Goal: Task Accomplishment & Management: Use online tool/utility

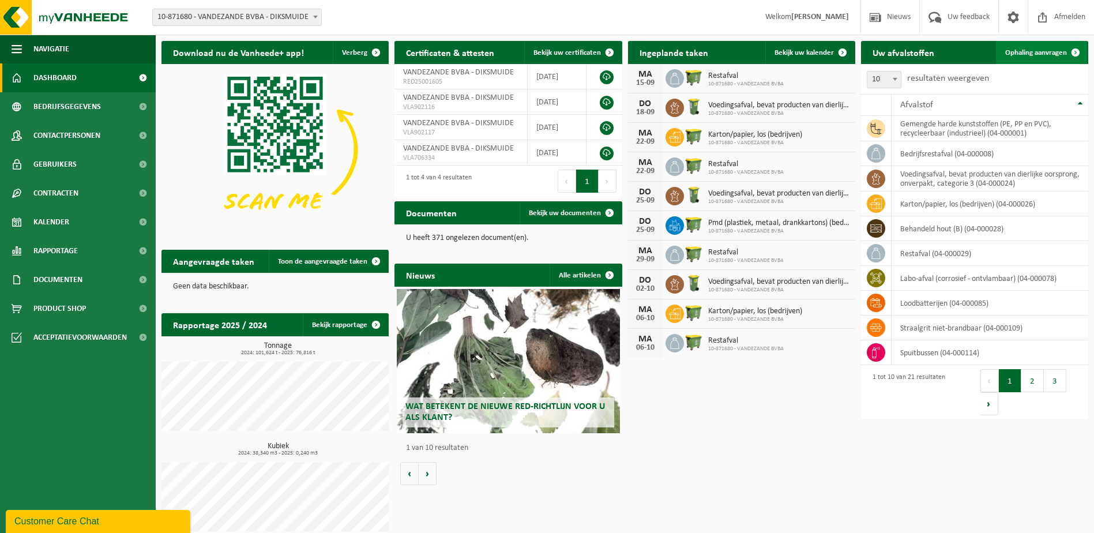
click at [1027, 47] on link "Ophaling aanvragen" at bounding box center [1041, 52] width 91 height 23
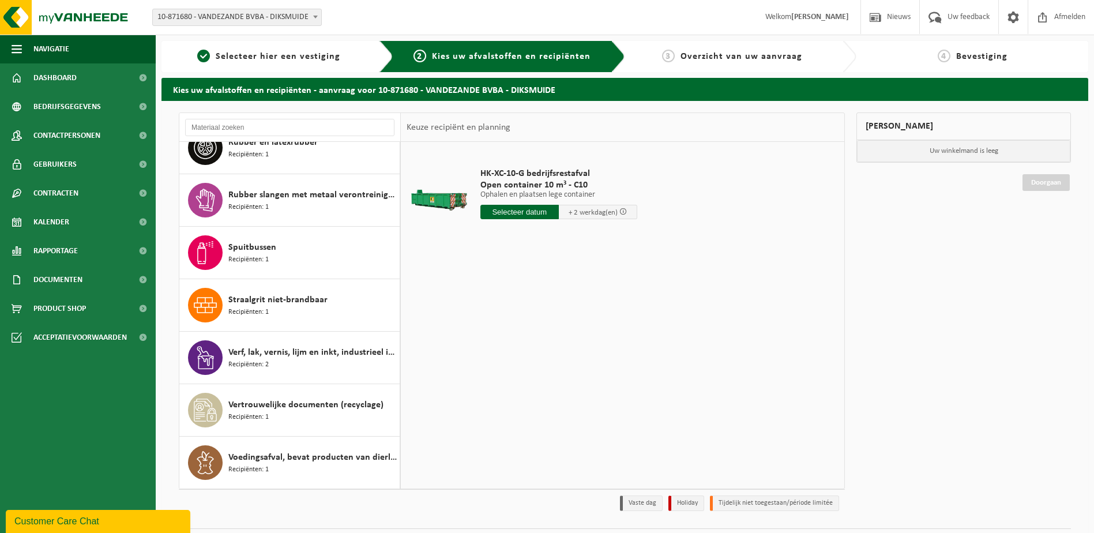
scroll to position [31, 0]
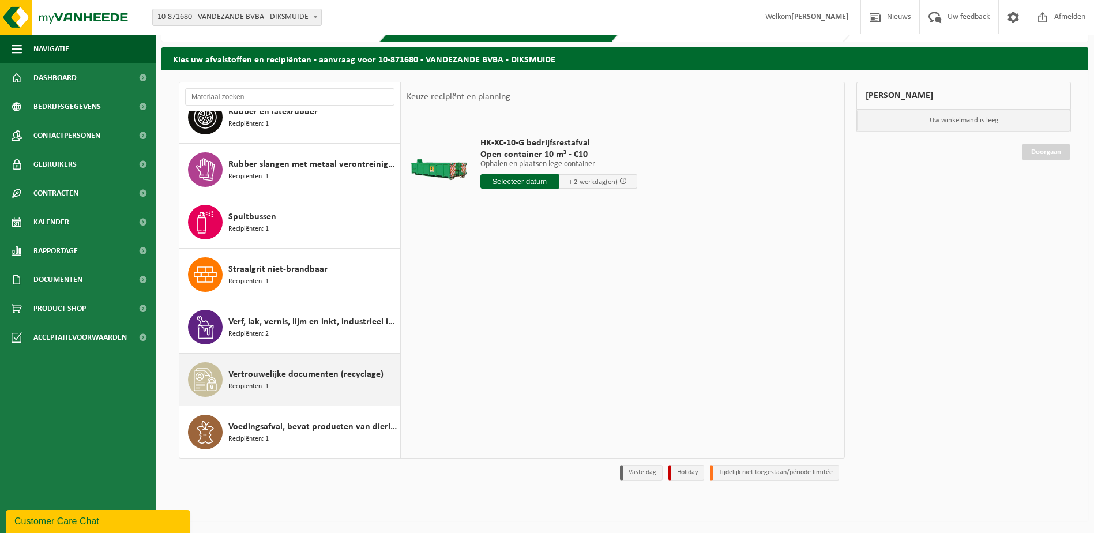
click at [258, 383] on span "Recipiënten: 1" at bounding box center [248, 386] width 40 height 11
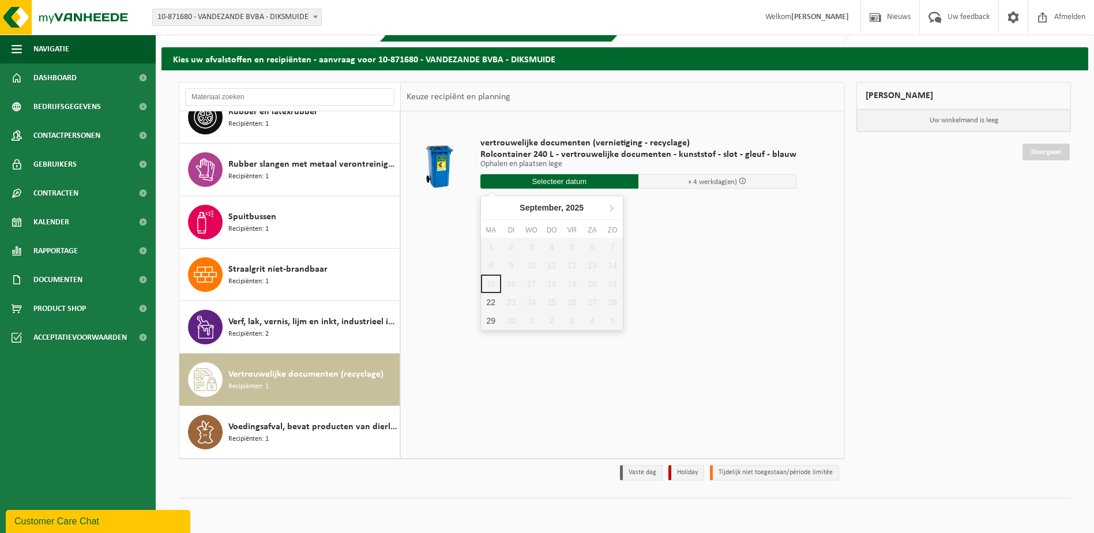
click at [604, 178] on input "text" at bounding box center [559, 181] width 158 height 14
click at [489, 302] on div "22" at bounding box center [491, 302] width 20 height 18
type input "Van [DATE]"
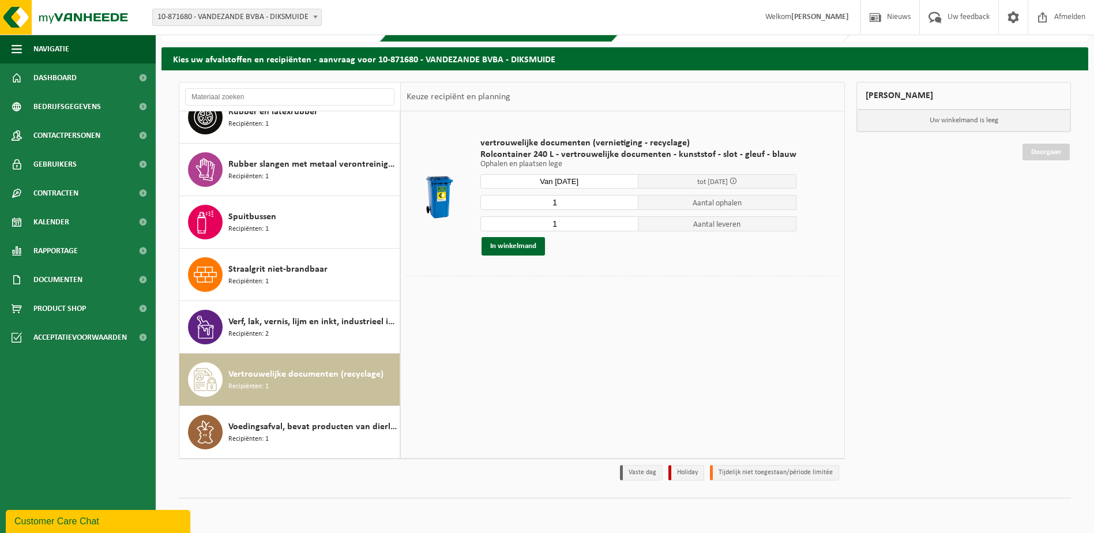
click at [571, 182] on input "Van [DATE]" at bounding box center [559, 181] width 158 height 14
click at [492, 288] on div "1 2 3 4 5 6 7 8 9 10 11 12 13 14 15 16 17 18 19 20 21 22 23 24 25 26 27 28 29 3…" at bounding box center [552, 284] width 142 height 92
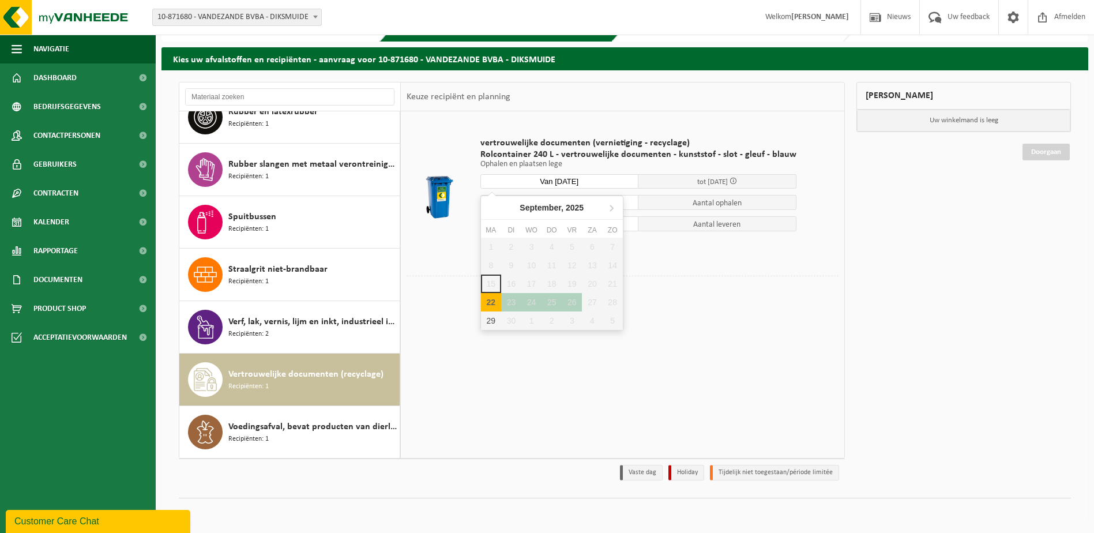
click at [491, 303] on div "22" at bounding box center [491, 302] width 20 height 18
click at [492, 300] on div "22" at bounding box center [491, 302] width 20 height 18
type input "Van [DATE]"
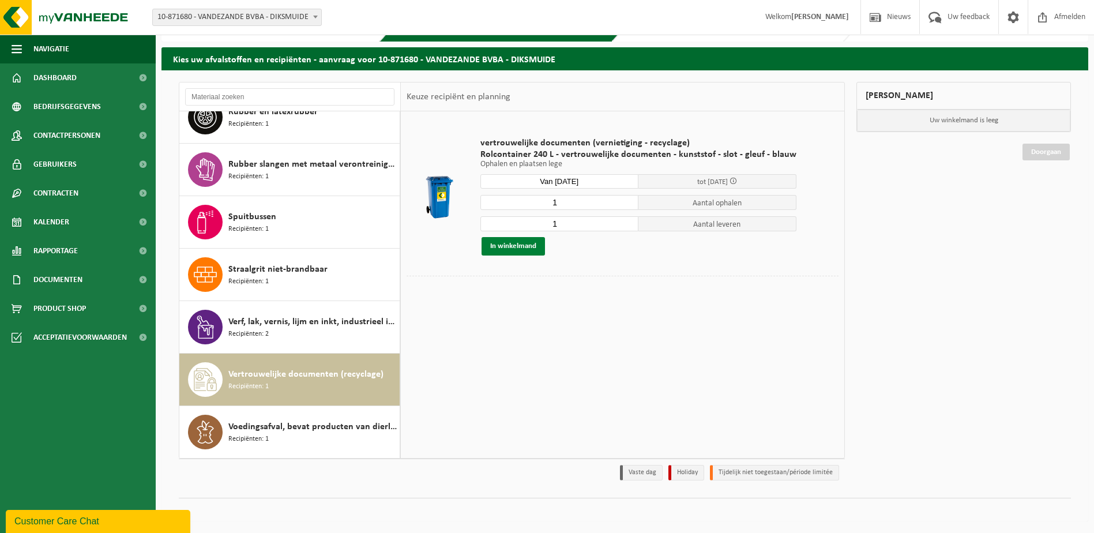
click at [529, 242] on button "In winkelmand" at bounding box center [512, 246] width 63 height 18
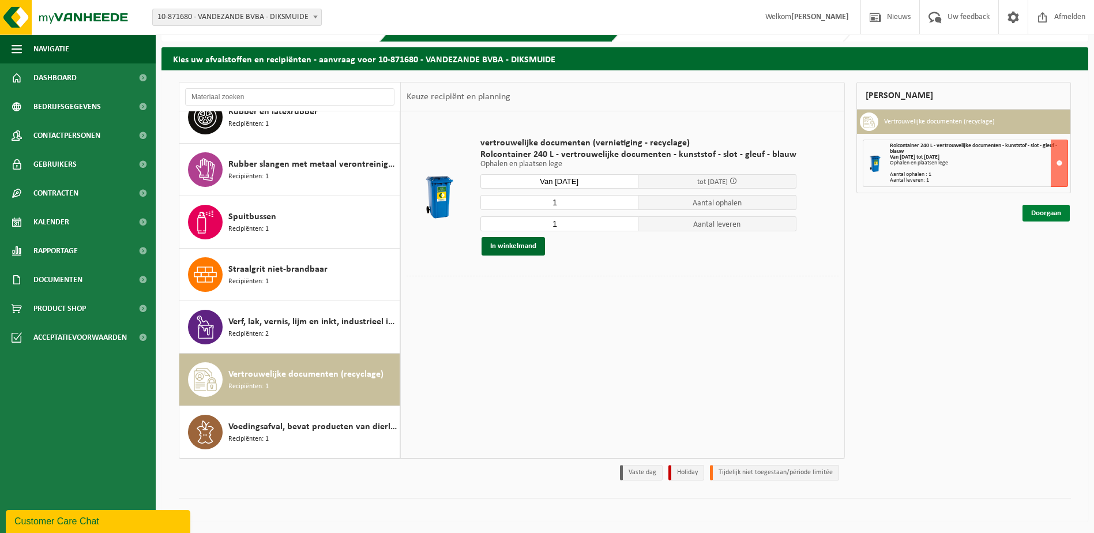
click at [1039, 209] on link "Doorgaan" at bounding box center [1045, 213] width 47 height 17
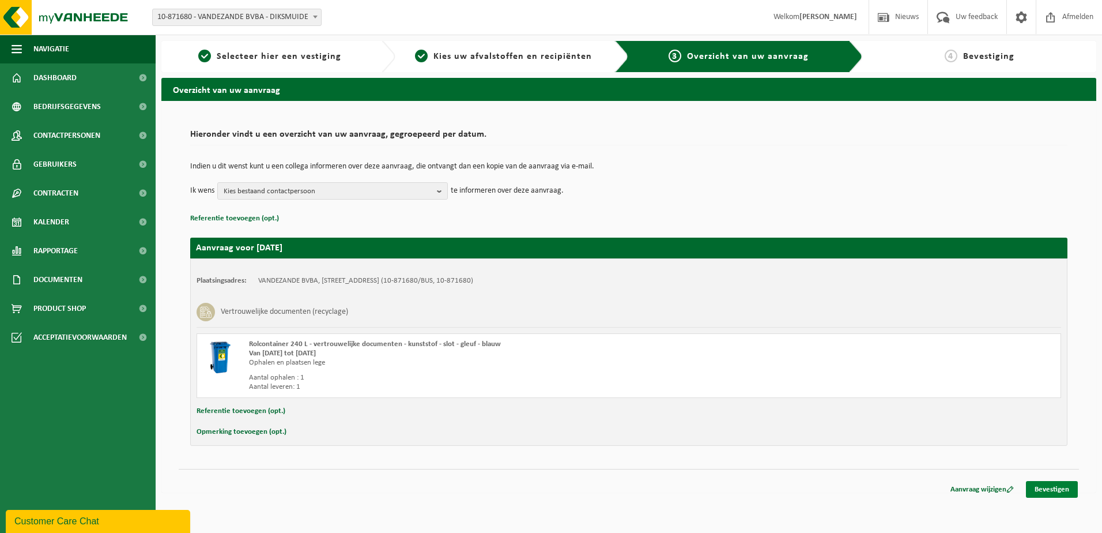
click at [1049, 484] on link "Bevestigen" at bounding box center [1052, 489] width 52 height 17
